Goal: Task Accomplishment & Management: Manage account settings

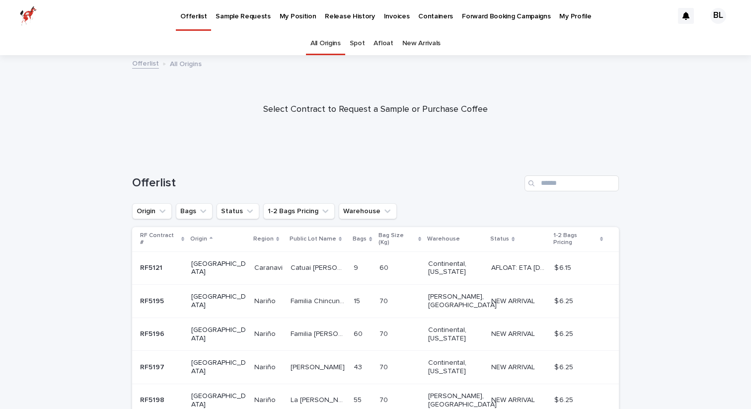
click at [296, 16] on p "My Position" at bounding box center [297, 10] width 37 height 21
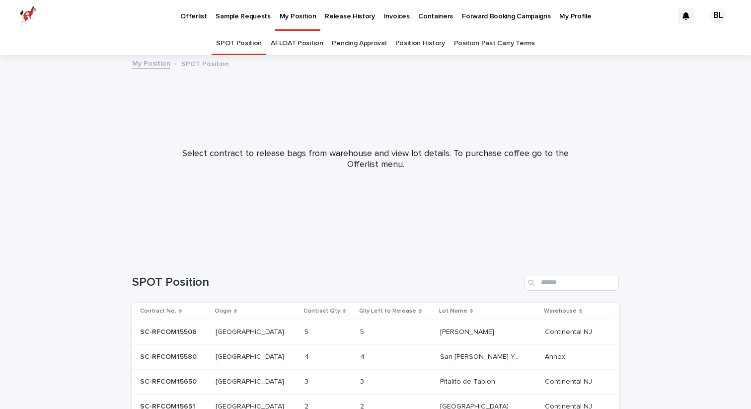
scroll to position [1, 0]
click at [305, 46] on link "AFLOAT Position" at bounding box center [297, 42] width 52 height 23
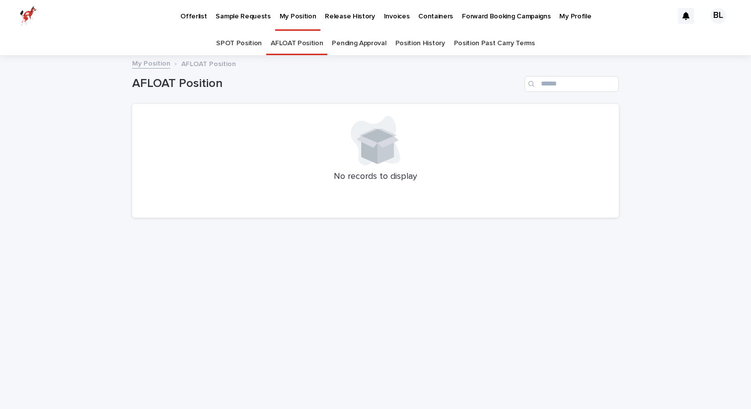
click at [248, 45] on link "SPOT Position" at bounding box center [239, 43] width 46 height 23
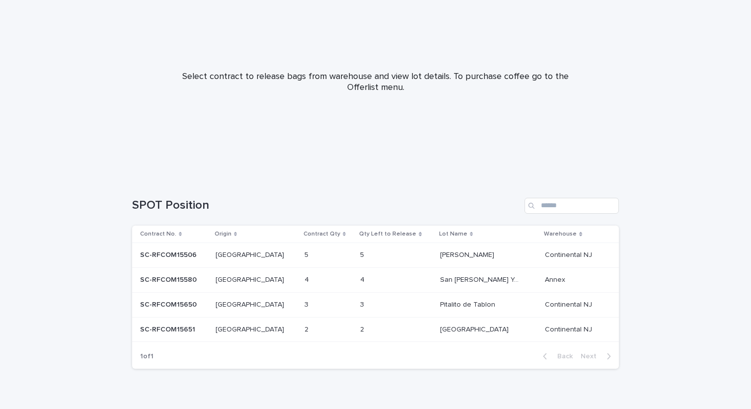
scroll to position [94, 0]
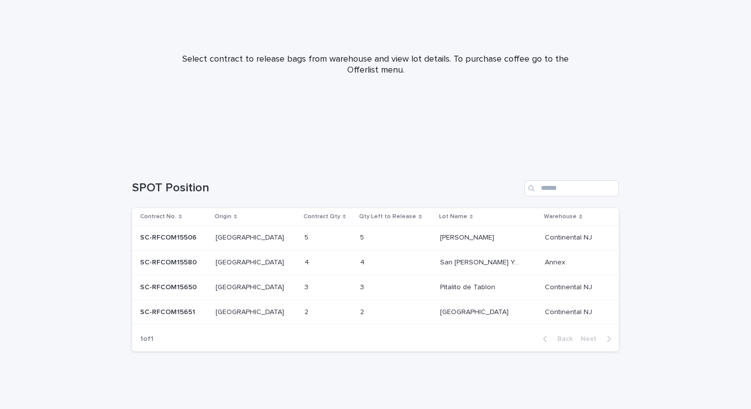
click at [233, 240] on p "Peru" at bounding box center [250, 236] width 70 height 10
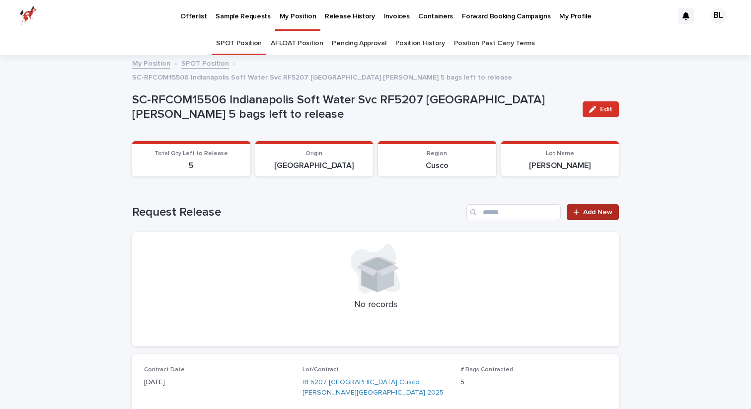
click at [584, 204] on link "Add New" at bounding box center [592, 212] width 52 height 16
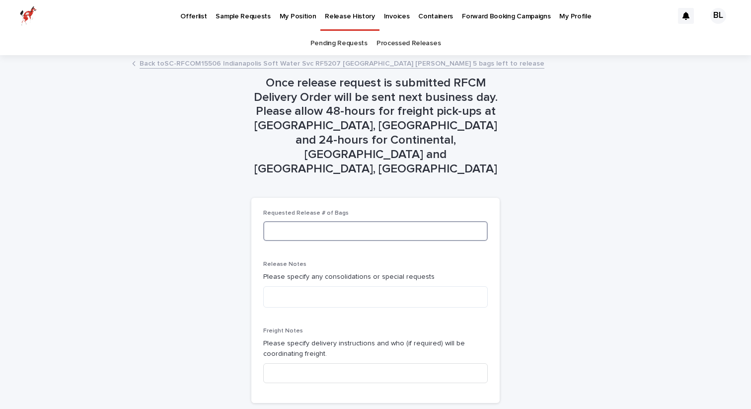
click at [397, 221] on input at bounding box center [375, 231] width 224 height 20
type input "*"
type textarea "**********"
click at [338, 363] on input at bounding box center [375, 373] width 224 height 20
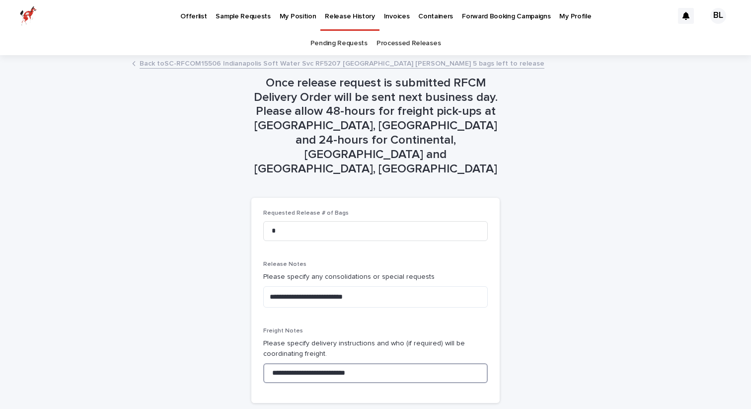
type input "**********"
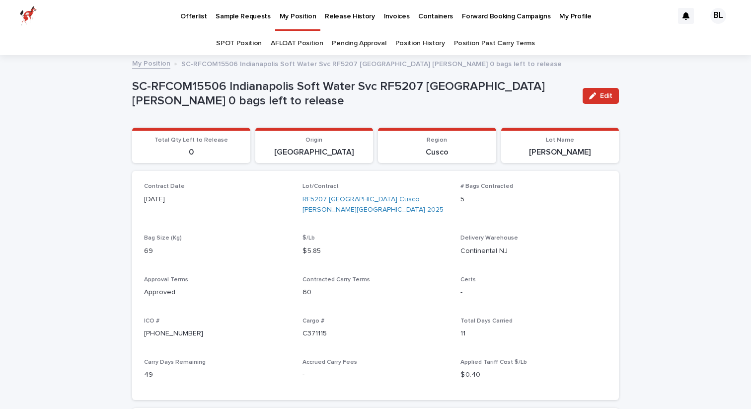
click at [244, 46] on link "SPOT Position" at bounding box center [239, 43] width 46 height 23
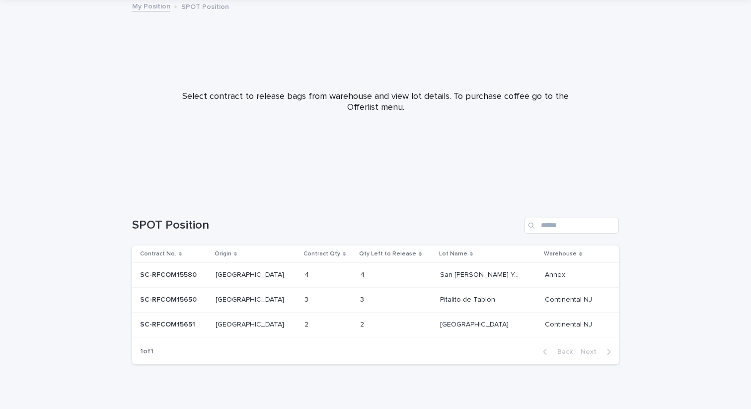
scroll to position [70, 0]
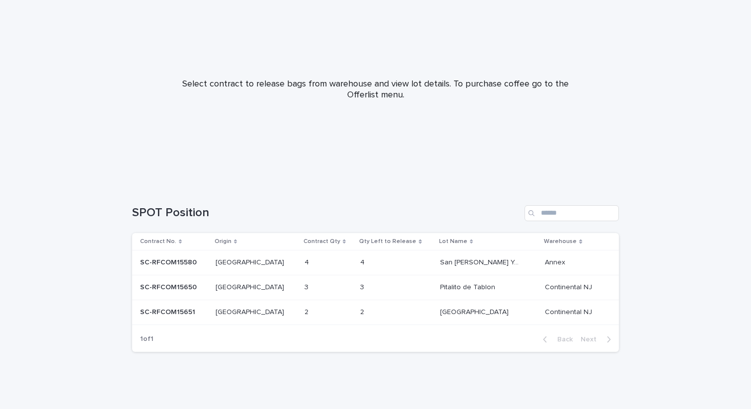
click at [304, 287] on p at bounding box center [324, 287] width 41 height 8
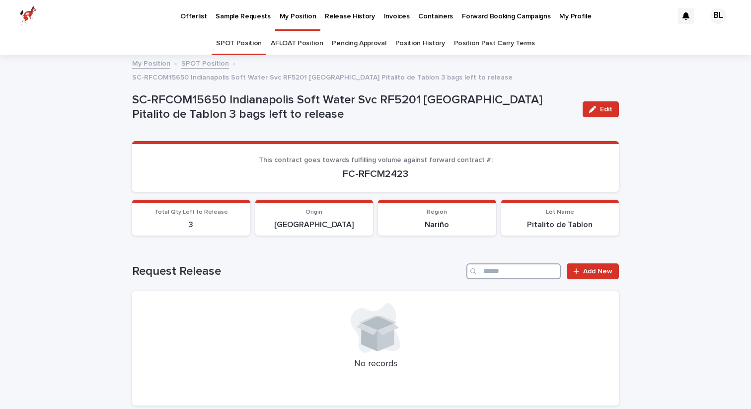
click at [528, 263] on input "Search" at bounding box center [513, 271] width 94 height 16
type input "*"
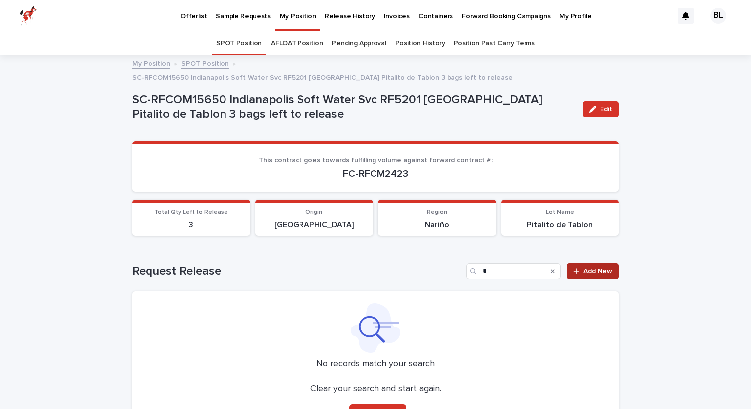
click at [597, 268] on span "Add New" at bounding box center [597, 271] width 29 height 7
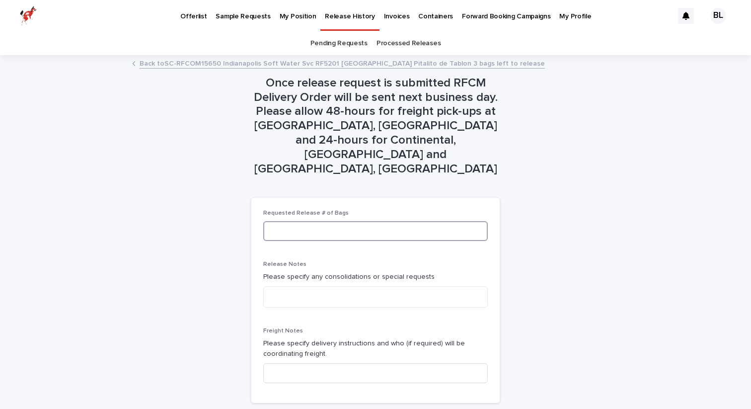
click at [361, 221] on input at bounding box center [375, 231] width 224 height 20
type input "*"
click at [377, 286] on textarea at bounding box center [375, 296] width 224 height 21
type textarea "**********"
click at [369, 363] on input at bounding box center [375, 373] width 224 height 20
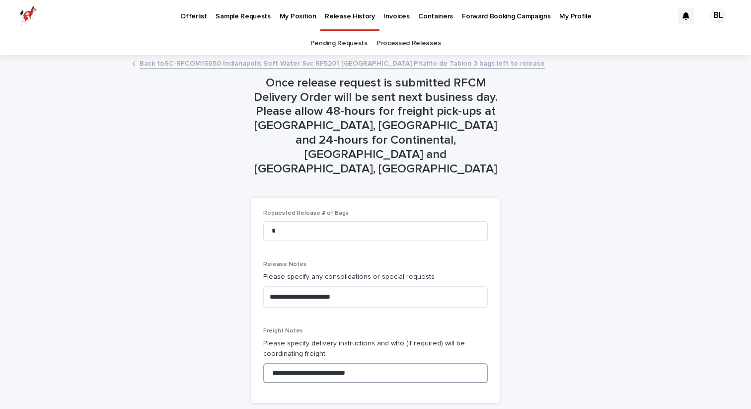
type input "**********"
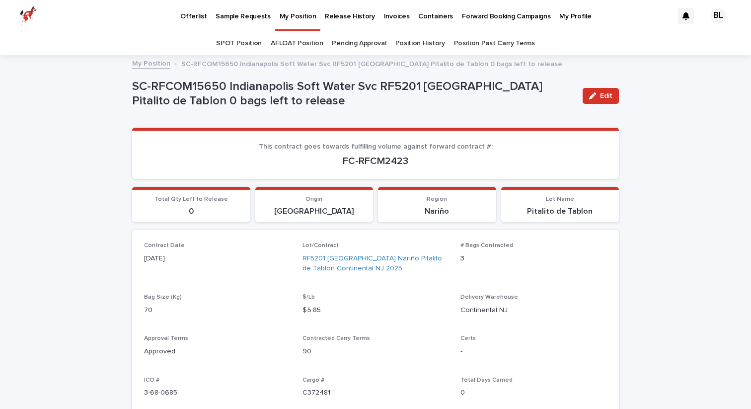
click at [250, 45] on link "SPOT Position" at bounding box center [239, 43] width 46 height 23
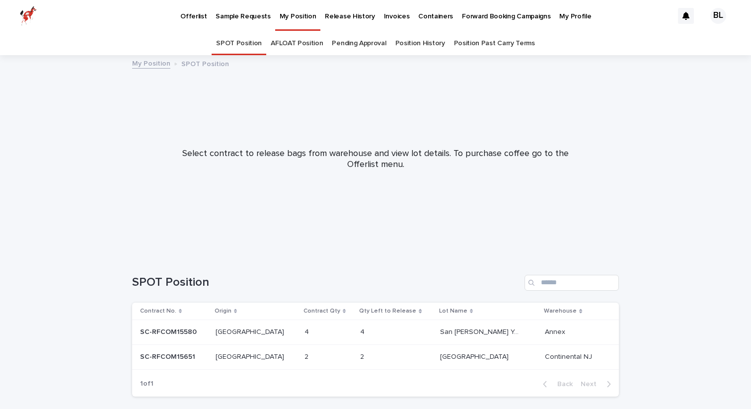
click at [324, 357] on div "2 2" at bounding box center [328, 356] width 48 height 16
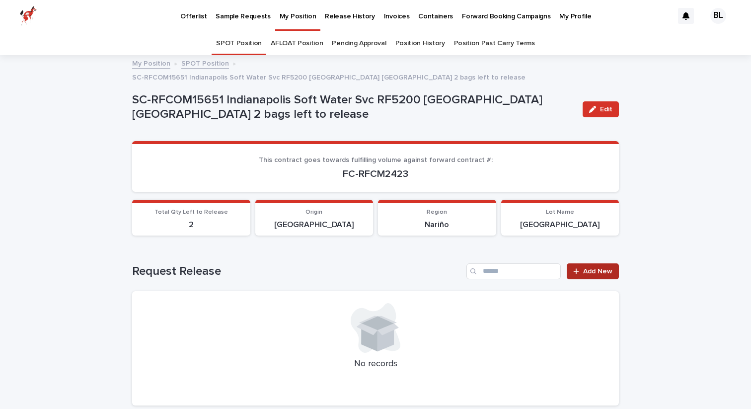
click at [579, 263] on link "Add New" at bounding box center [592, 271] width 52 height 16
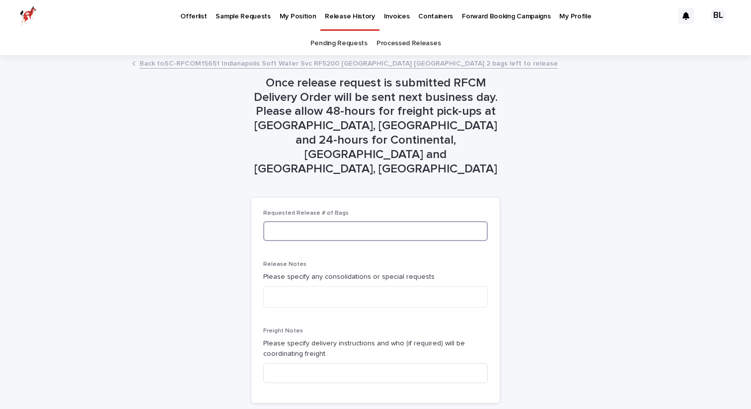
click at [399, 221] on input at bounding box center [375, 231] width 224 height 20
type input "*"
type textarea "**********"
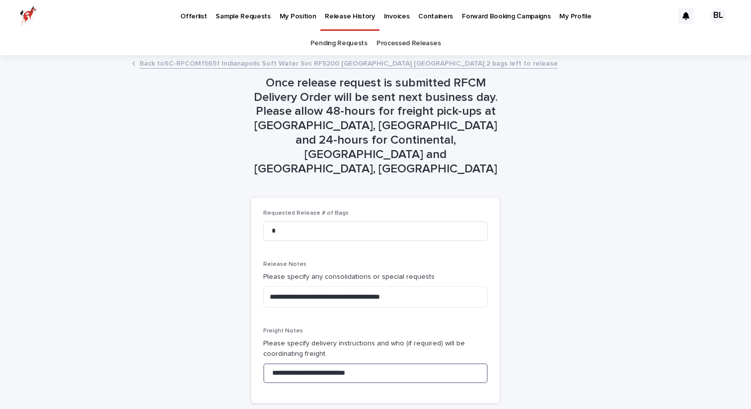
type input "**********"
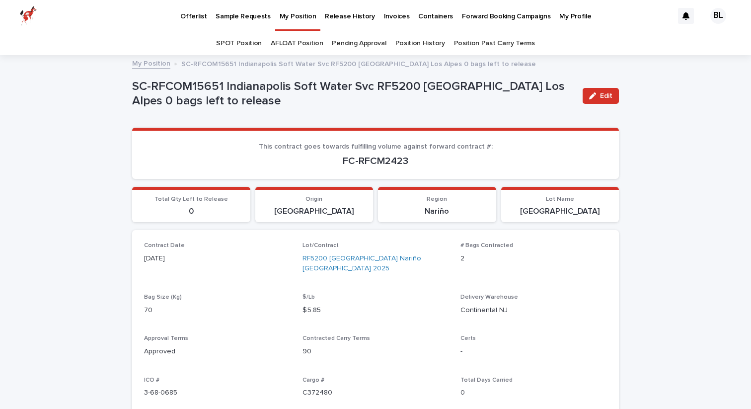
click at [240, 40] on link "SPOT Position" at bounding box center [239, 43] width 46 height 23
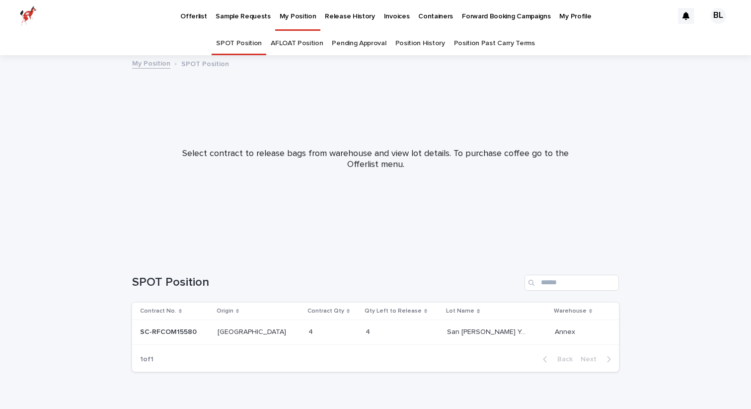
click at [331, 330] on td "4 4" at bounding box center [332, 332] width 57 height 25
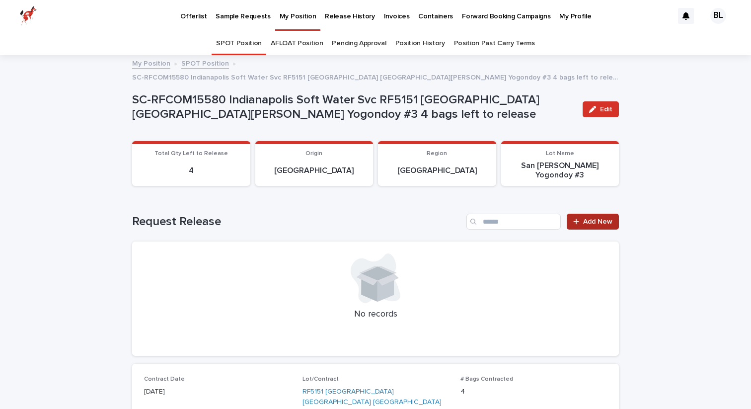
click at [602, 218] on span "Add New" at bounding box center [597, 221] width 29 height 7
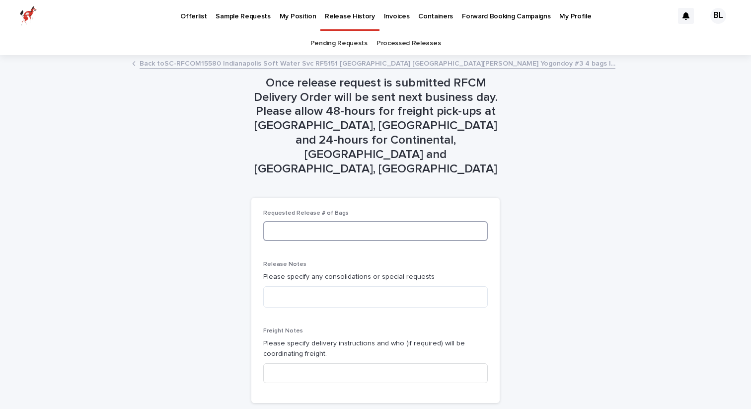
click at [420, 221] on input at bounding box center [375, 231] width 224 height 20
type input "*"
type input "**********"
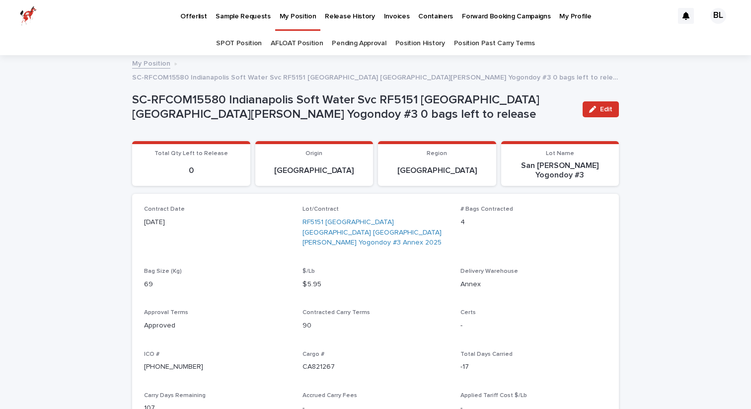
click at [250, 38] on link "SPOT Position" at bounding box center [239, 43] width 46 height 23
